Goal: Information Seeking & Learning: Learn about a topic

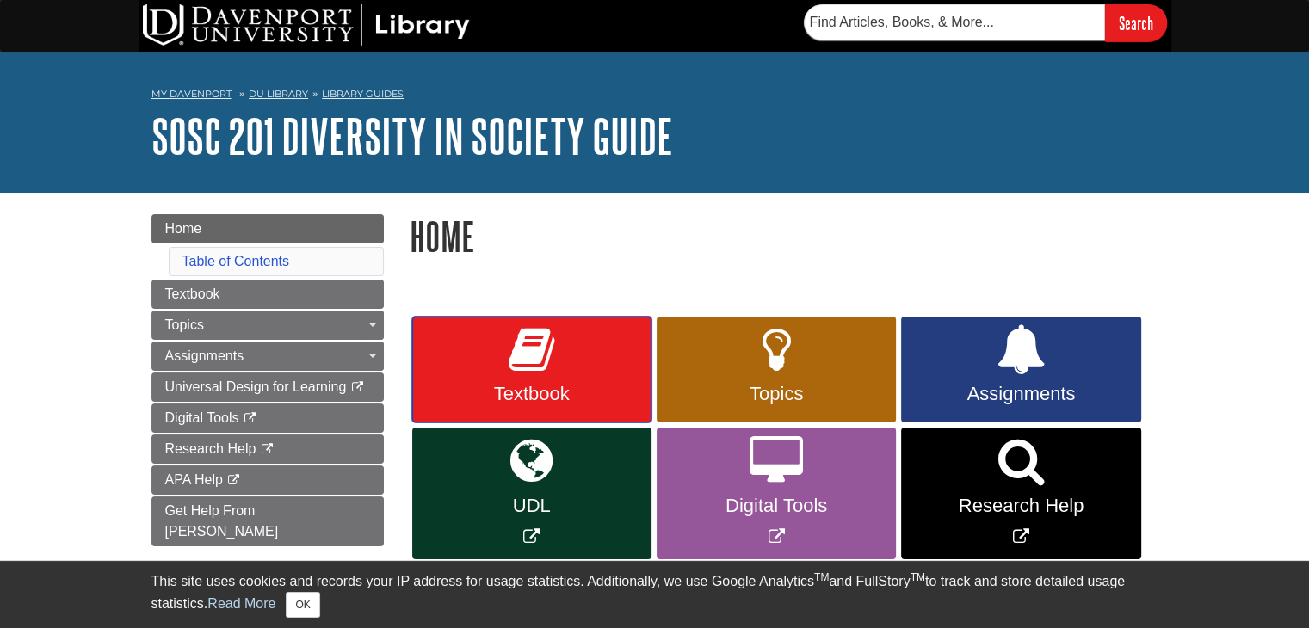
click at [557, 397] on span "Textbook" at bounding box center [531, 394] width 213 height 22
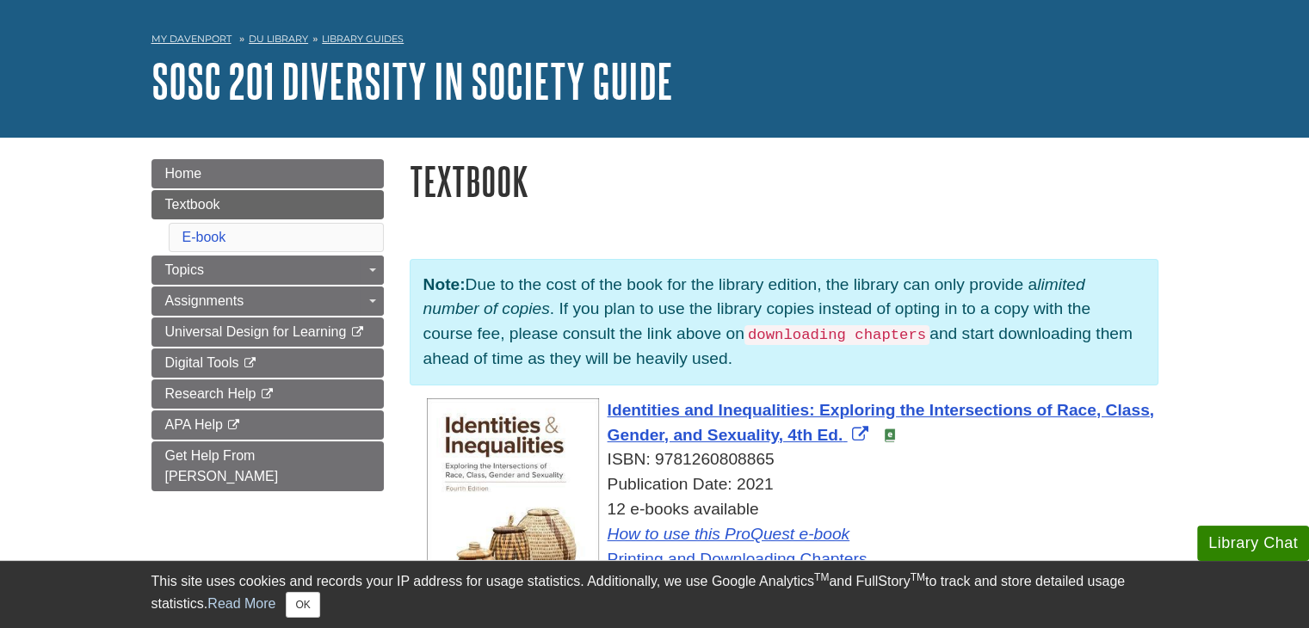
scroll to position [62, 0]
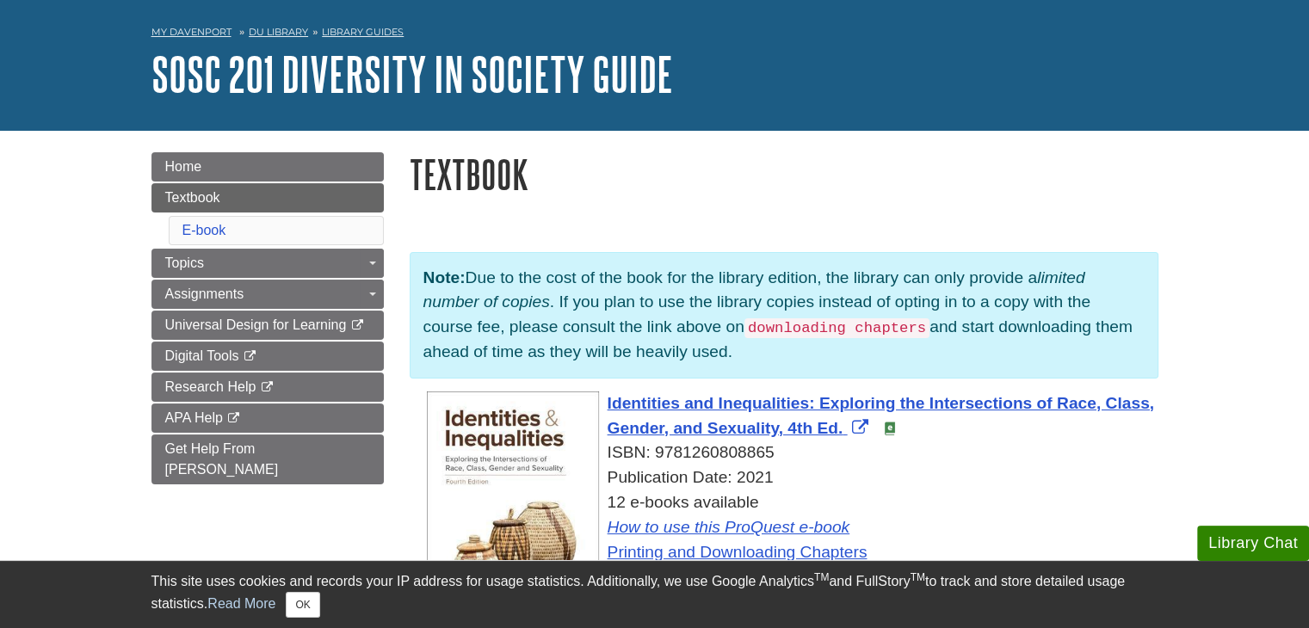
drag, startPoint x: 781, startPoint y: 479, endPoint x: 600, endPoint y: 406, distance: 195.0
click at [600, 406] on div "Identities and Inequalities: Exploring the Intersections of Race, Class, Gender…" at bounding box center [793, 479] width 732 height 174
copy div "Identities and Inequalities: Exploring the Intersections of Race, Class, Gender…"
click at [600, 406] on div "Identities and Inequalities: Exploring the Intersections of Race, Class, Gender…" at bounding box center [793, 479] width 732 height 174
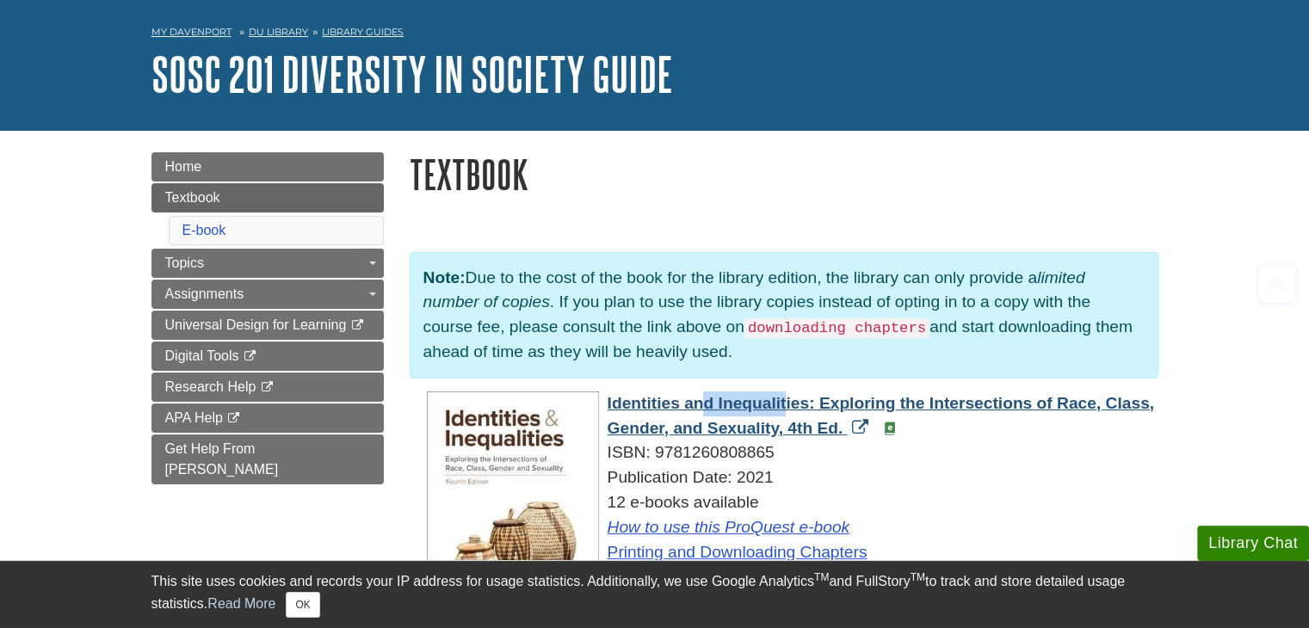
scroll to position [413, 0]
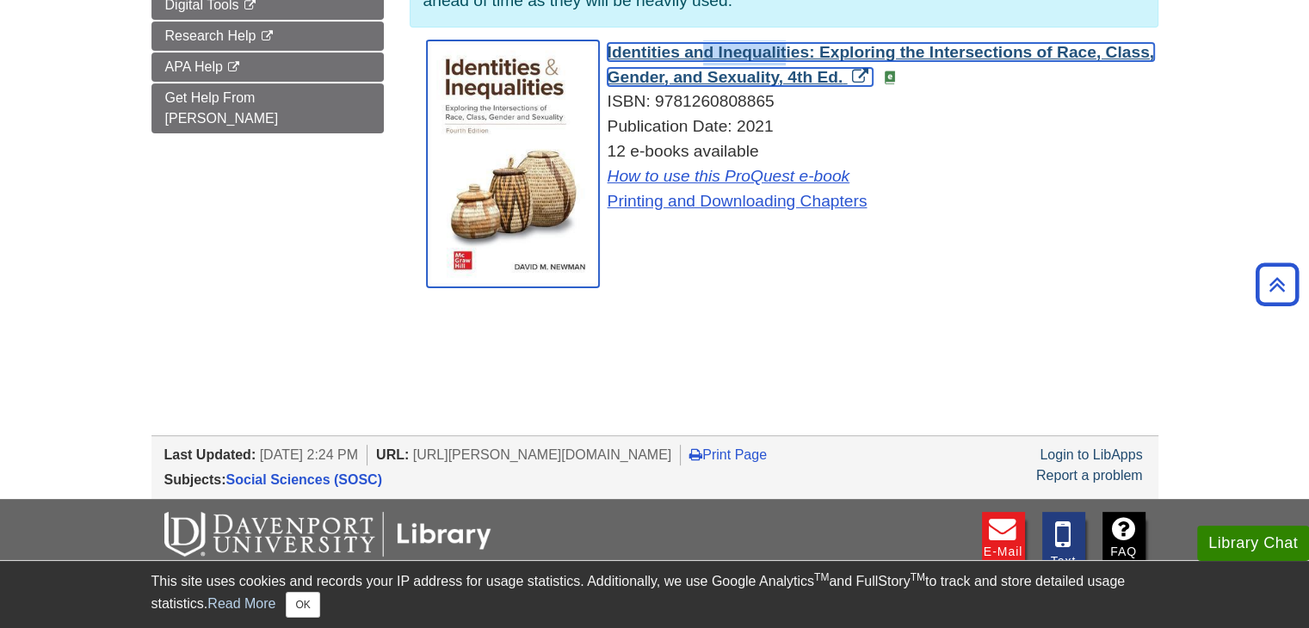
click at [509, 151] on img "Link opens in new window" at bounding box center [513, 163] width 172 height 247
